Goal: Task Accomplishment & Management: Manage account settings

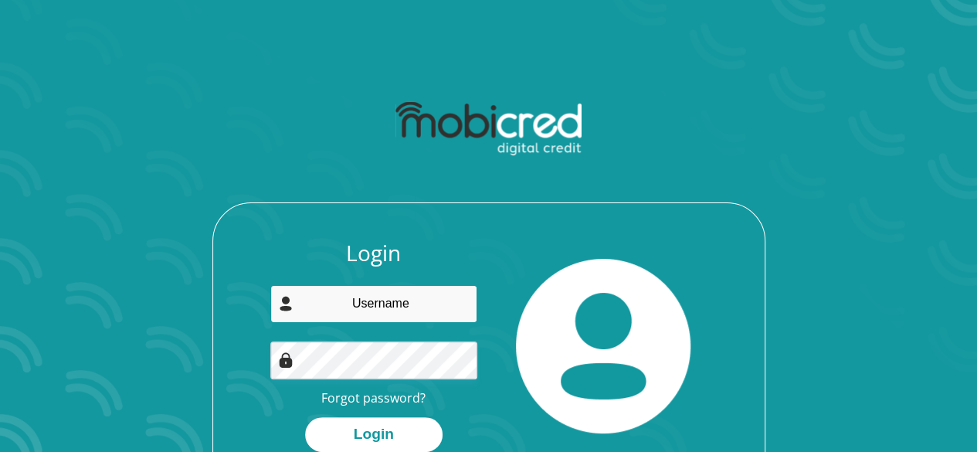
type input "cupido.carmen@gmail.com"
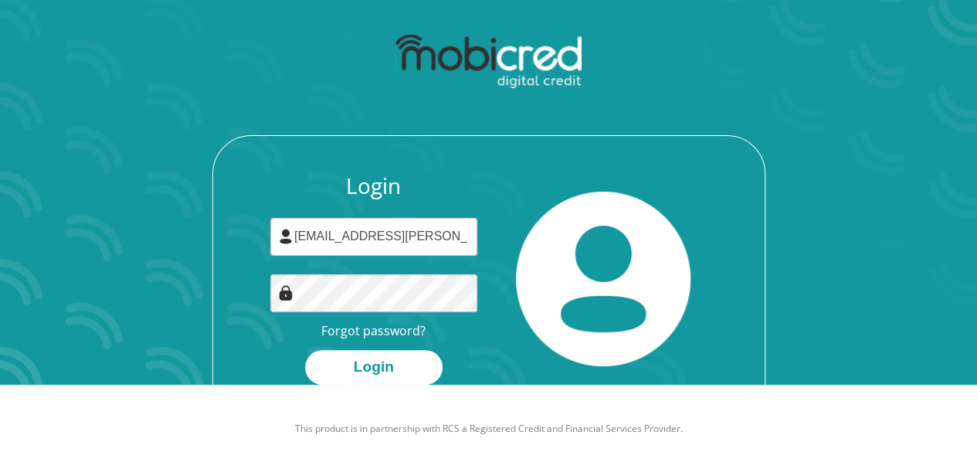
scroll to position [88, 0]
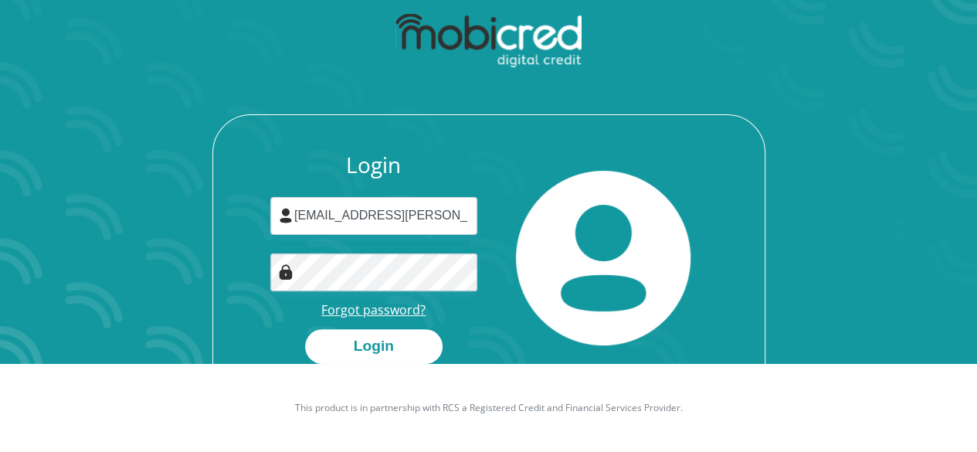
click at [363, 311] on link "Forgot password?" at bounding box center [373, 309] width 104 height 17
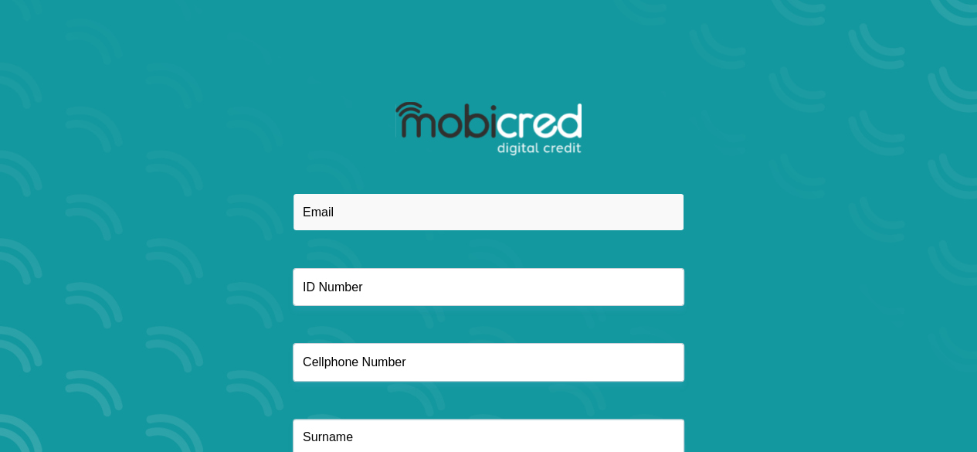
click at [416, 220] on input "email" at bounding box center [489, 212] width 392 height 38
type input "[EMAIL_ADDRESS][PERSON_NAME][DOMAIN_NAME]"
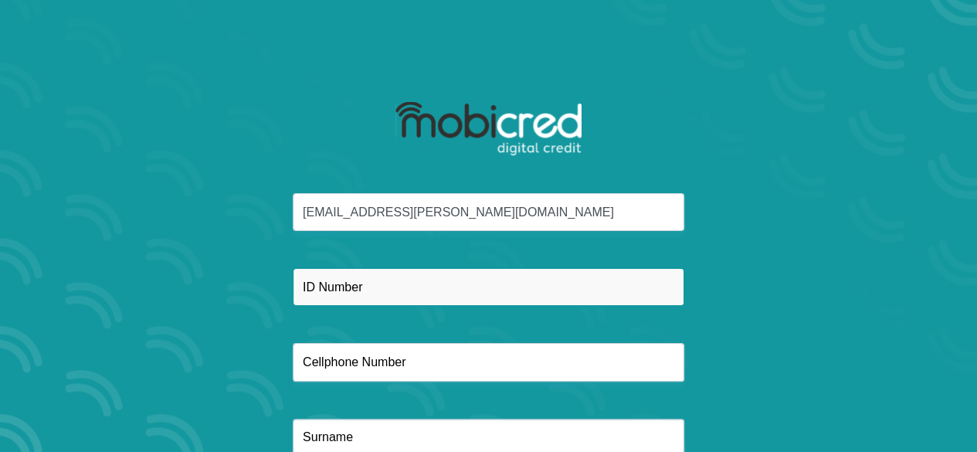
click at [404, 294] on input "text" at bounding box center [489, 287] width 392 height 38
type input "7407030161087"
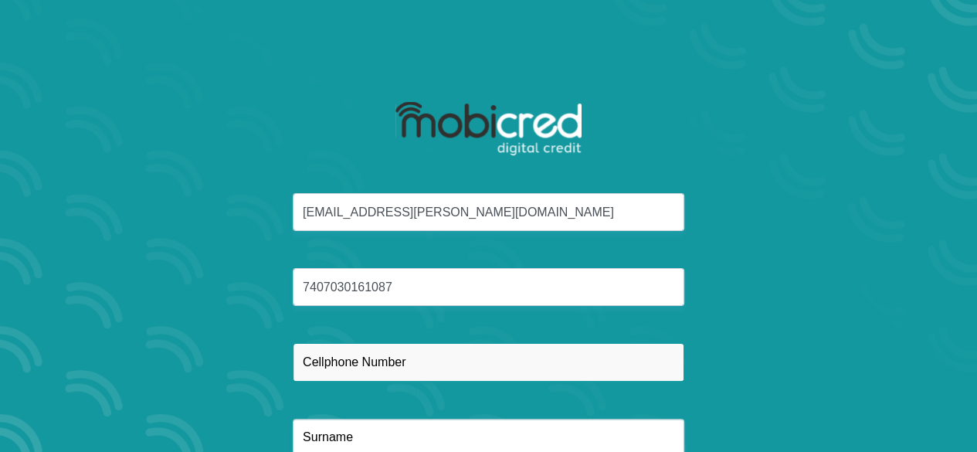
click at [409, 362] on input "text" at bounding box center [489, 362] width 392 height 38
type input "0761220131"
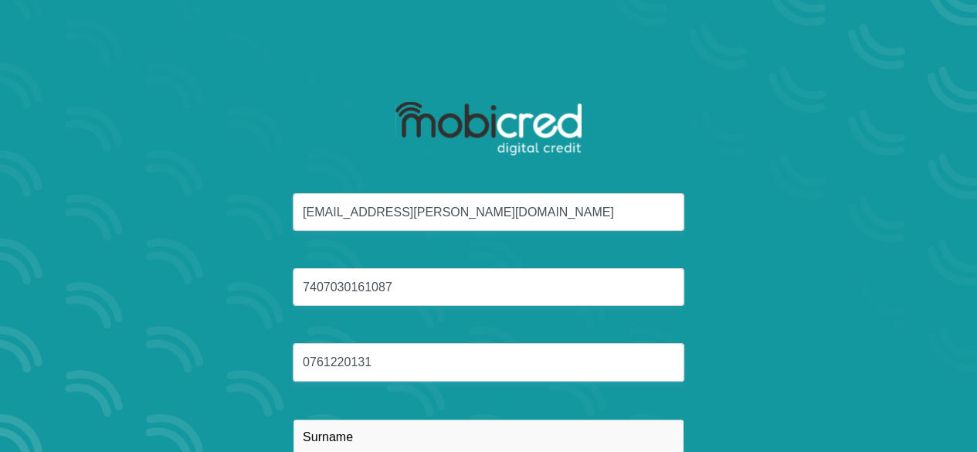
type input "Cupido"
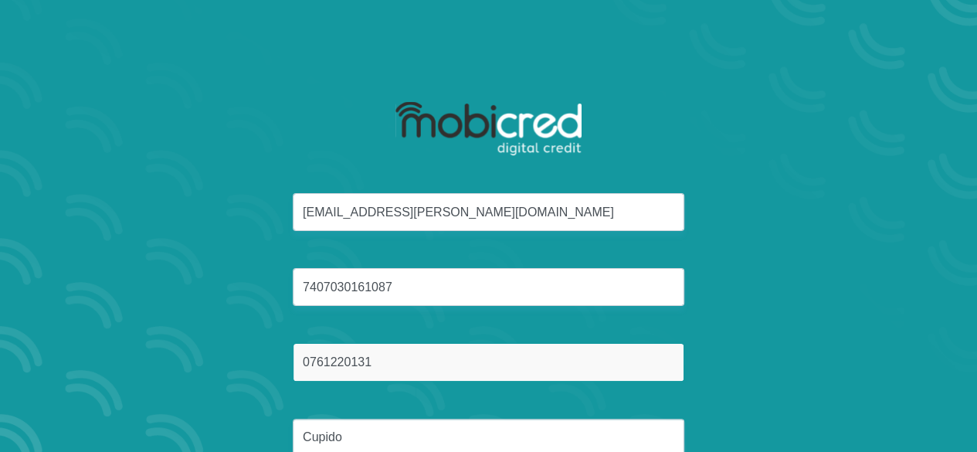
scroll to position [112, 0]
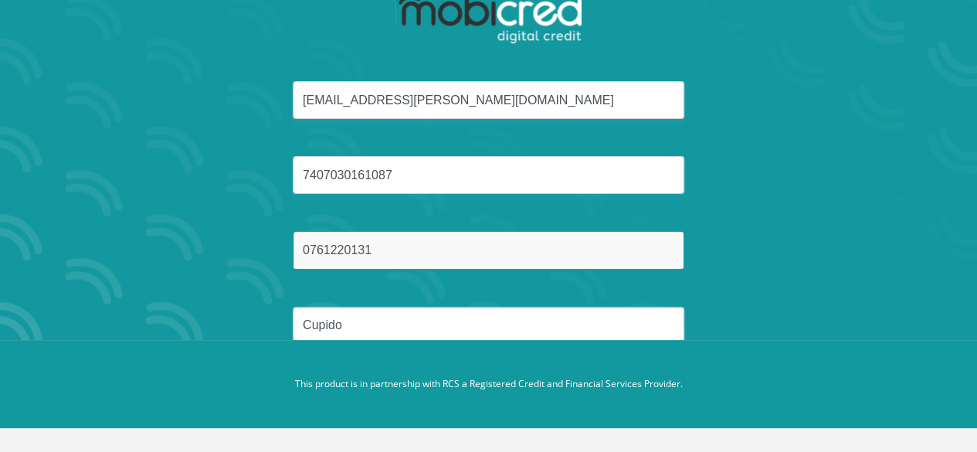
click at [351, 382] on button "Reset Password" at bounding box center [487, 399] width 273 height 35
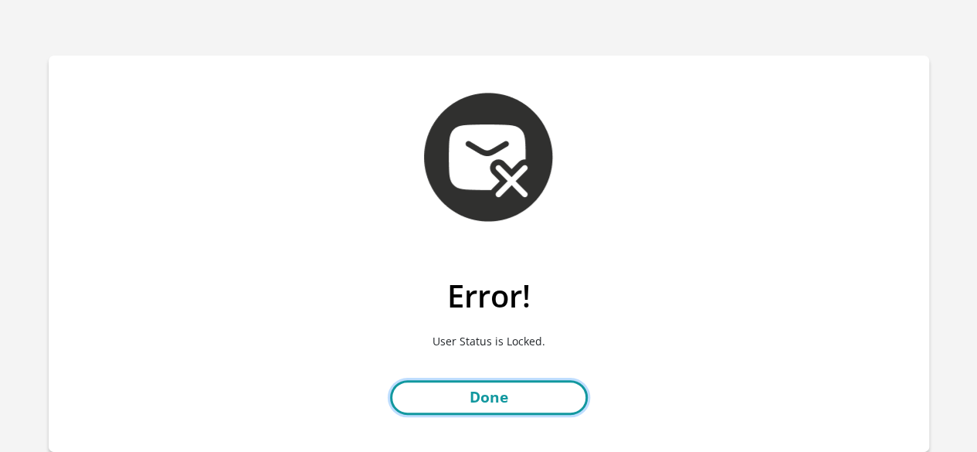
click at [491, 409] on link "Done" at bounding box center [489, 397] width 198 height 35
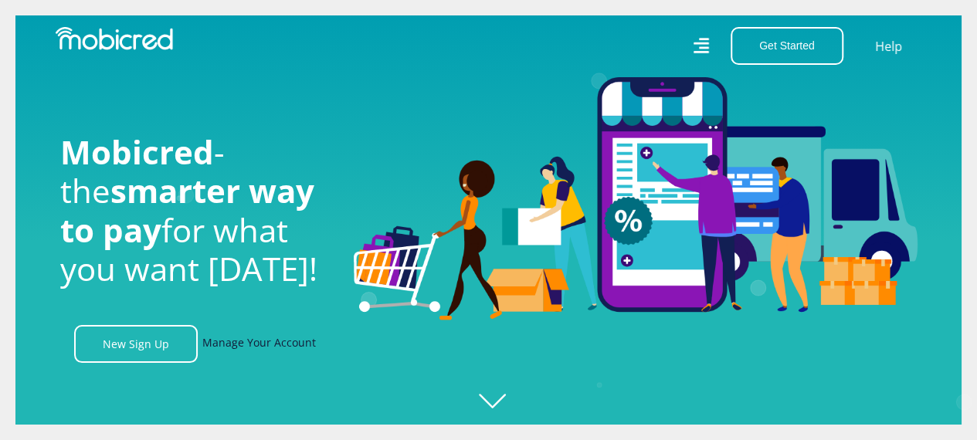
scroll to position [0, 1101]
click at [266, 349] on link "Manage Your Account" at bounding box center [259, 344] width 114 height 38
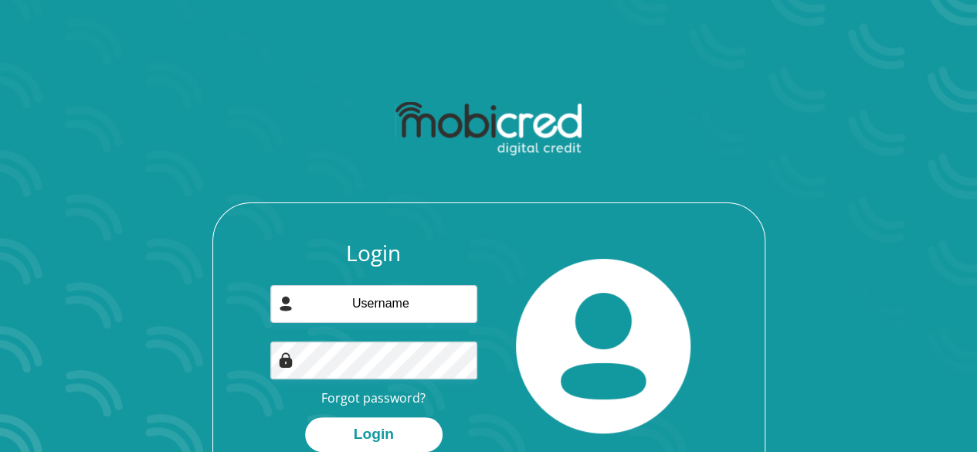
type input "[EMAIL_ADDRESS][PERSON_NAME][DOMAIN_NAME]"
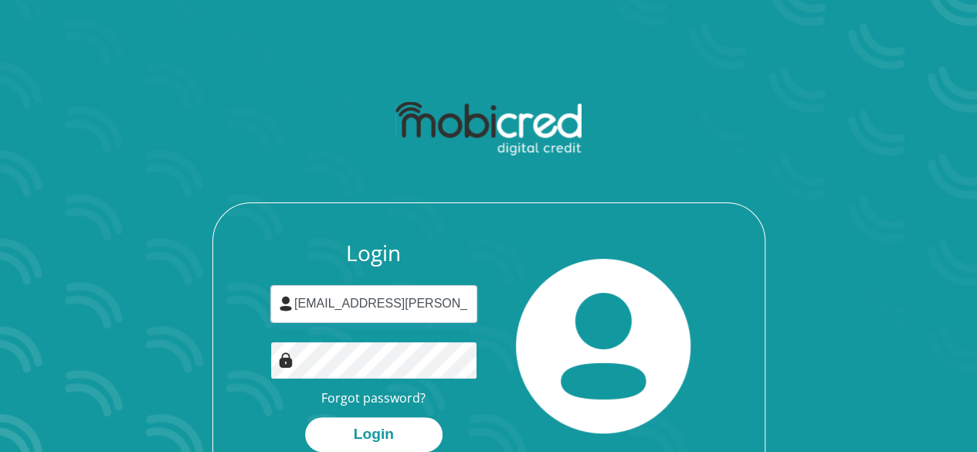
scroll to position [88, 0]
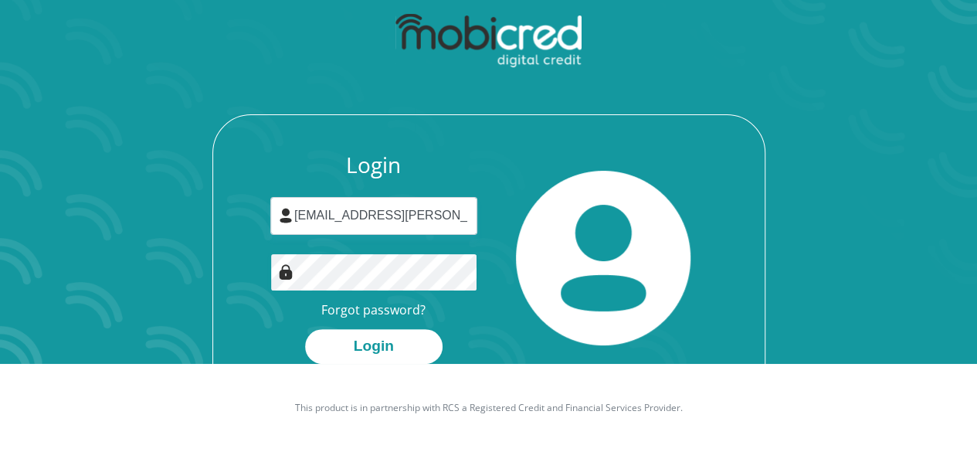
click at [278, 268] on div at bounding box center [373, 272] width 207 height 38
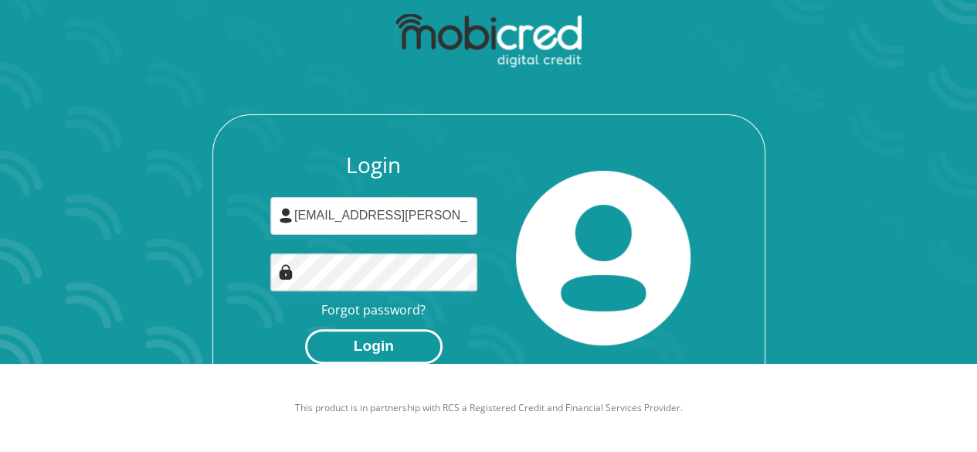
click at [333, 347] on button "Login" at bounding box center [373, 346] width 137 height 35
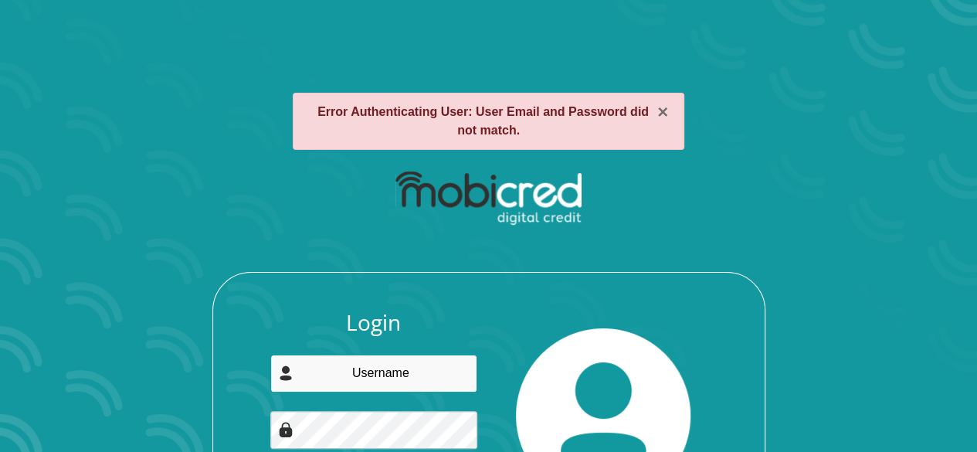
type input "[EMAIL_ADDRESS][PERSON_NAME][DOMAIN_NAME]"
